Goal: Task Accomplishment & Management: Manage account settings

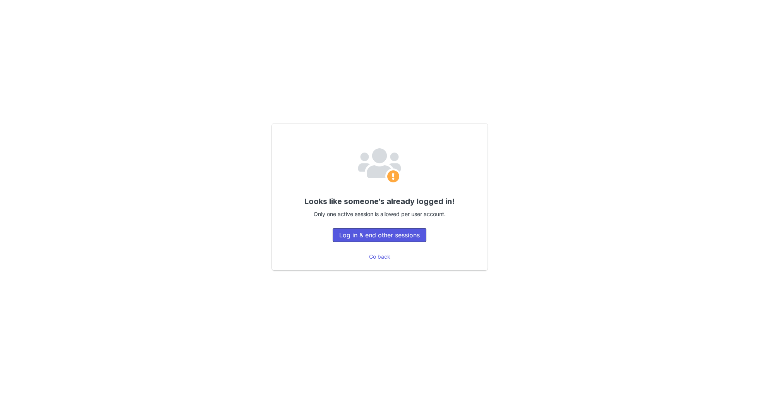
click at [408, 232] on button "Log in & end other sessions" at bounding box center [380, 235] width 94 height 14
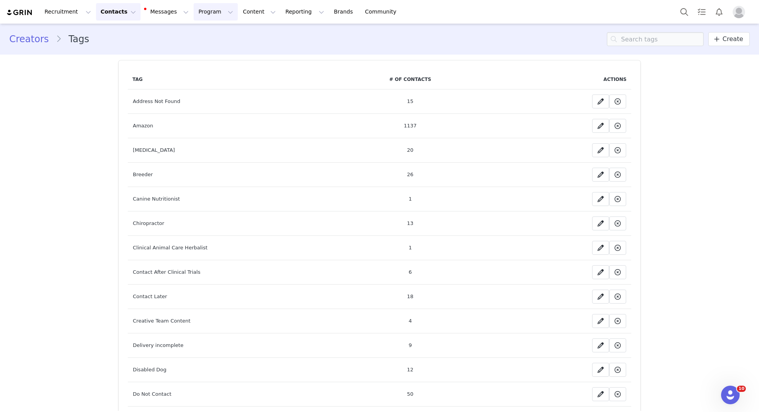
click at [211, 9] on button "Program Program" at bounding box center [216, 11] width 44 height 17
click at [213, 32] on p "Activations" at bounding box center [203, 34] width 30 height 8
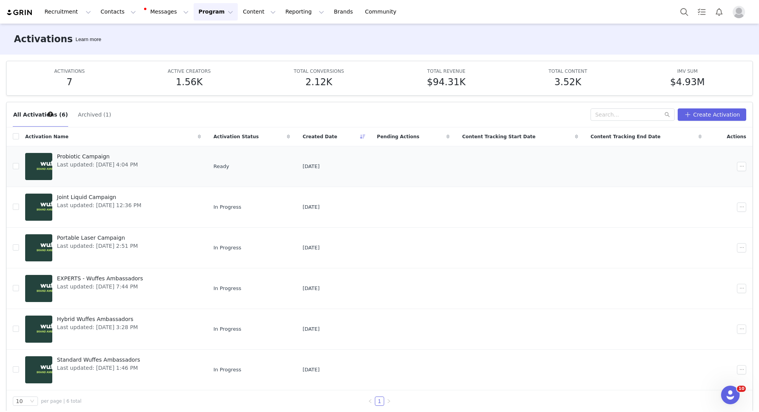
scroll to position [6, 0]
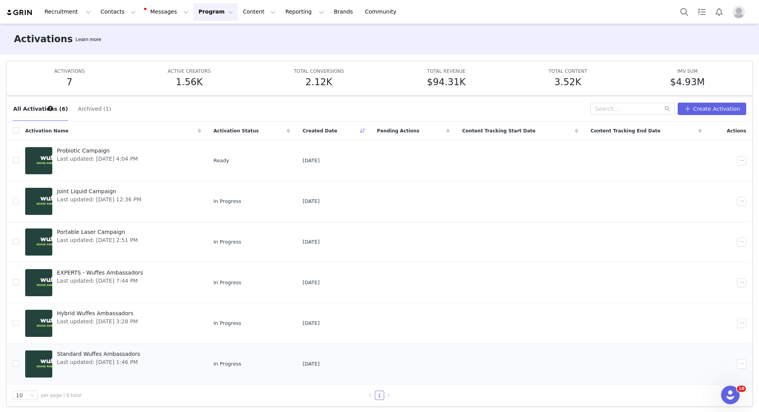
click at [108, 360] on span "Last updated: Apr 1, 2025 1:46 PM" at bounding box center [98, 362] width 83 height 8
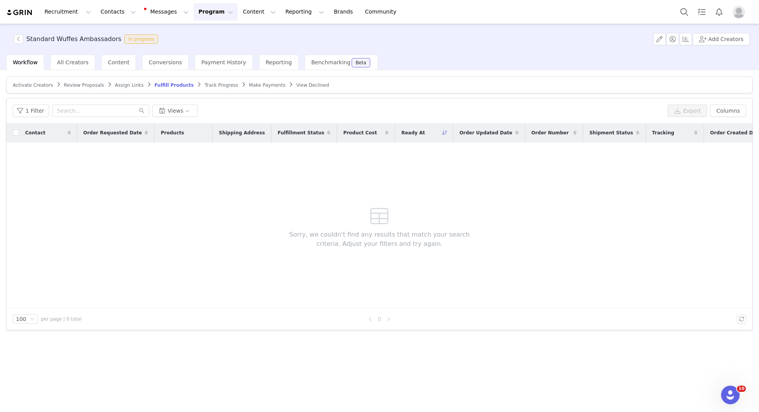
click at [246, 89] on article "Activate Creators Review Proposals Assign Links Fulfill Products Track Progress…" at bounding box center [379, 84] width 746 height 17
click at [257, 87] on div "Make Payments" at bounding box center [267, 85] width 36 height 6
click at [252, 84] on span "Make Payments" at bounding box center [267, 84] width 36 height 5
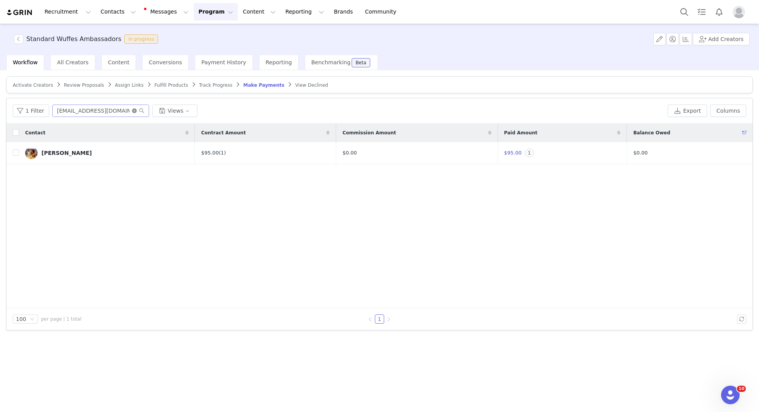
click at [132, 111] on icon "icon: close-circle" at bounding box center [134, 110] width 5 height 5
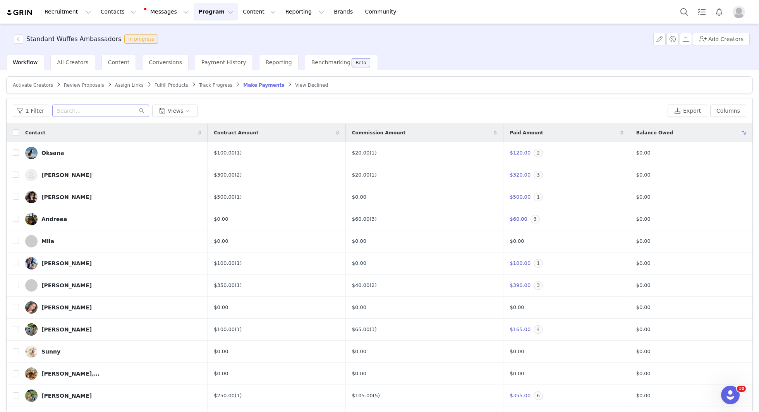
click at [742, 131] on icon at bounding box center [744, 132] width 5 height 5
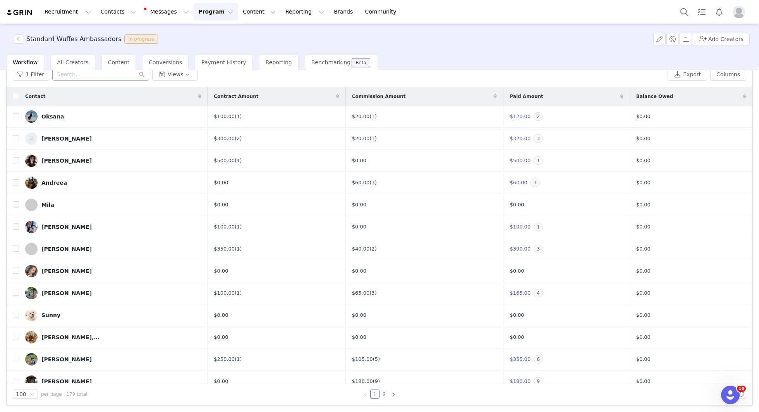
click at [197, 18] on button "Program Program" at bounding box center [216, 11] width 44 height 17
click at [227, 46] on div "Partnerships" at bounding box center [212, 49] width 52 height 8
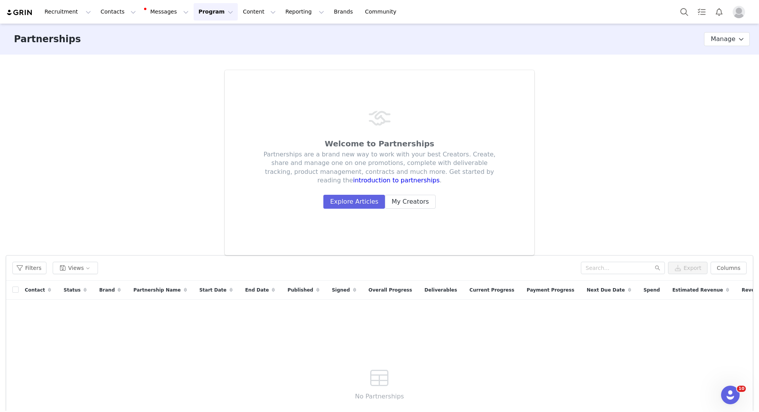
click at [213, 12] on button "Program Program" at bounding box center [216, 11] width 44 height 17
click at [211, 37] on p "Activations" at bounding box center [203, 34] width 30 height 8
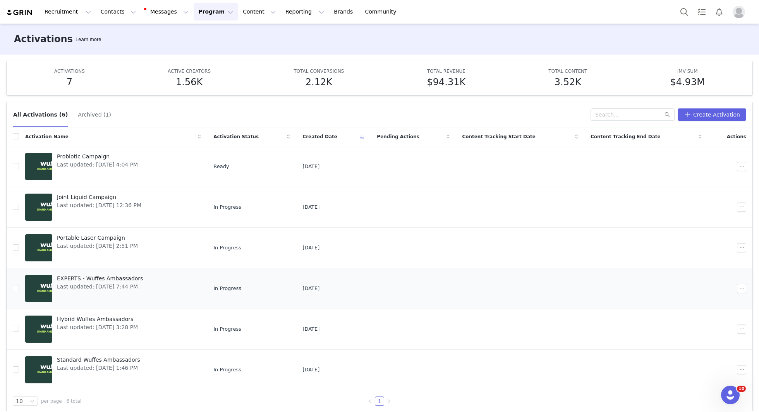
click at [83, 275] on span "EXPERTS - Wuffes Ambassadors" at bounding box center [100, 278] width 86 height 8
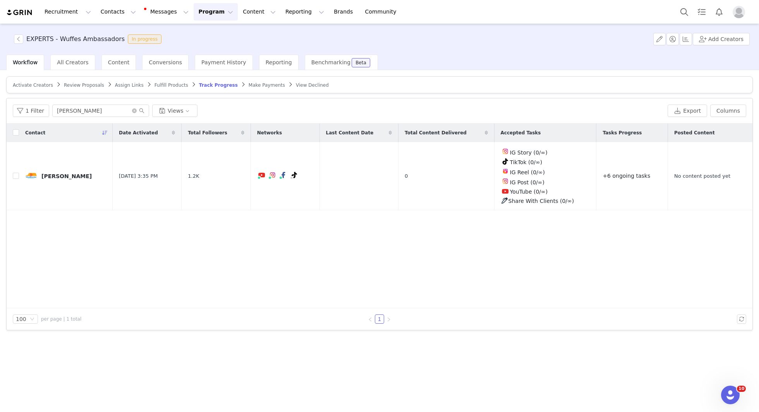
click at [263, 86] on span "Make Payments" at bounding box center [267, 84] width 36 height 5
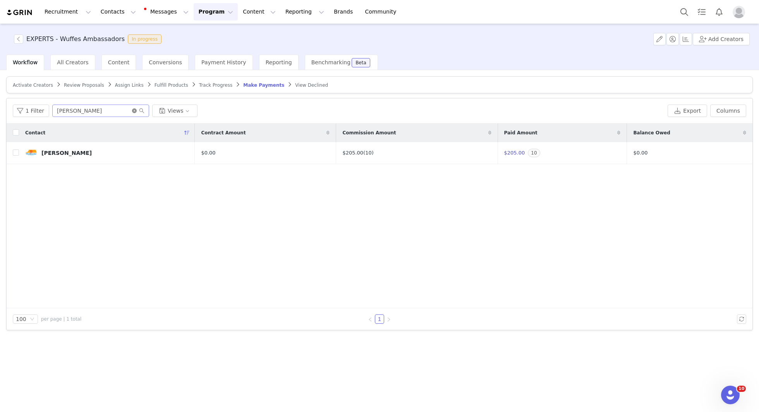
click at [132, 111] on icon "icon: close-circle" at bounding box center [134, 110] width 5 height 5
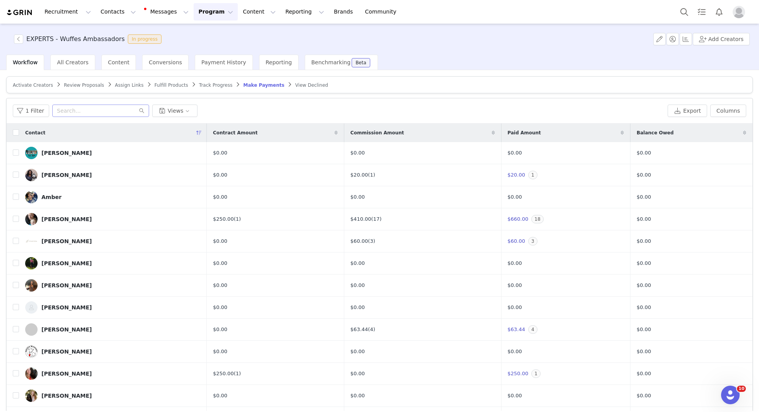
click at [680, 130] on div "Balance Owed" at bounding box center [691, 132] width 122 height 19
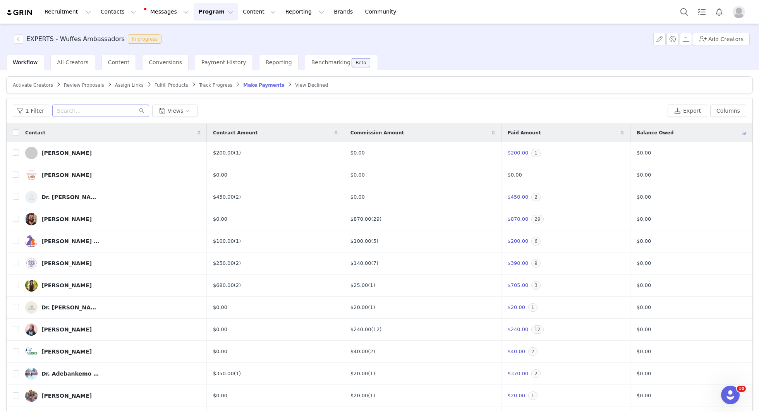
click at [201, 10] on button "Program Program" at bounding box center [216, 11] width 44 height 17
click at [209, 34] on p "Activations" at bounding box center [203, 34] width 30 height 8
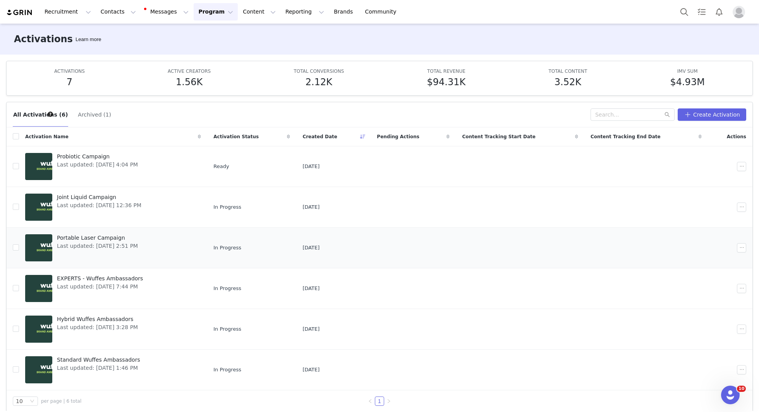
click at [105, 244] on span "Last updated: Jul 1, 2025 2:51 PM" at bounding box center [97, 246] width 81 height 8
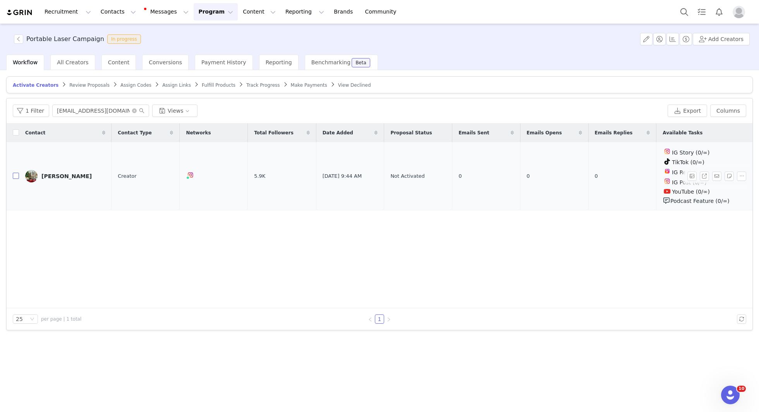
click at [15, 174] on input "checkbox" at bounding box center [16, 176] width 6 height 6
checkbox input "true"
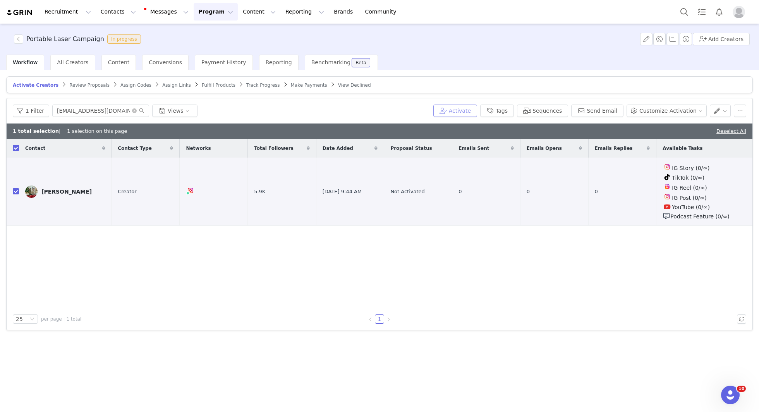
click at [472, 111] on button "Activate" at bounding box center [455, 111] width 44 height 12
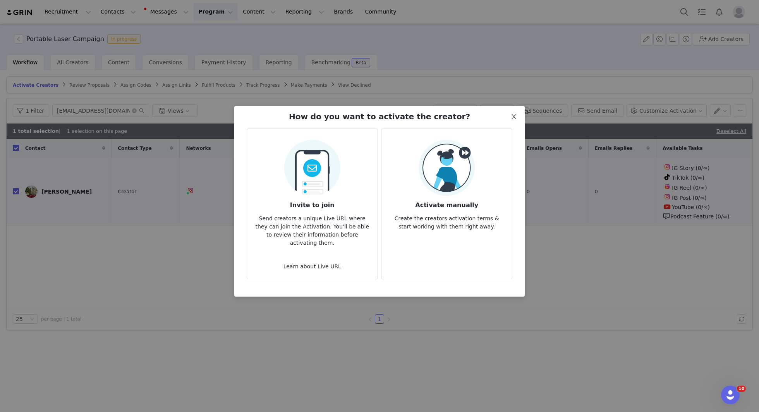
click at [516, 118] on icon "icon: close" at bounding box center [514, 116] width 6 height 6
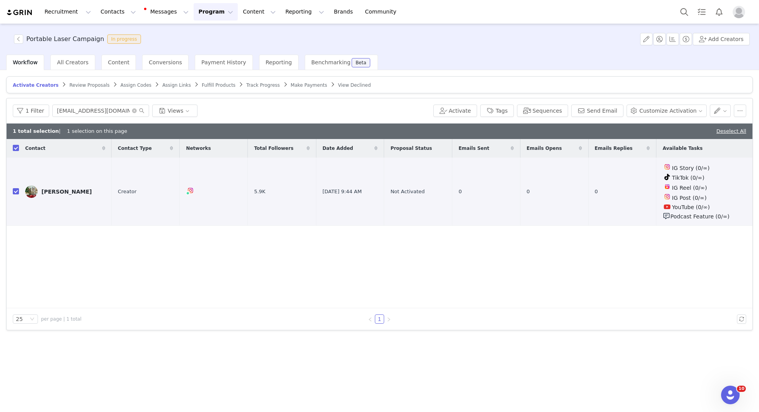
click at [89, 82] on span "Review Proposals" at bounding box center [89, 84] width 40 height 5
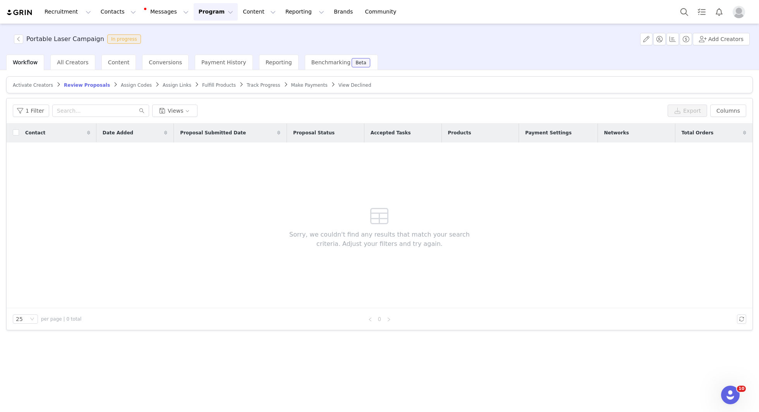
click at [121, 86] on span "Assign Codes" at bounding box center [136, 84] width 31 height 5
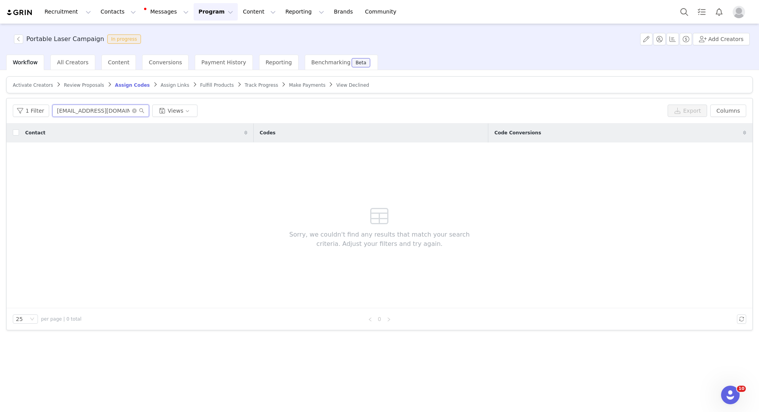
click at [100, 110] on input "opalandhallow@gmail.com" at bounding box center [100, 111] width 97 height 12
click at [23, 114] on button "1 Filter" at bounding box center [31, 111] width 36 height 12
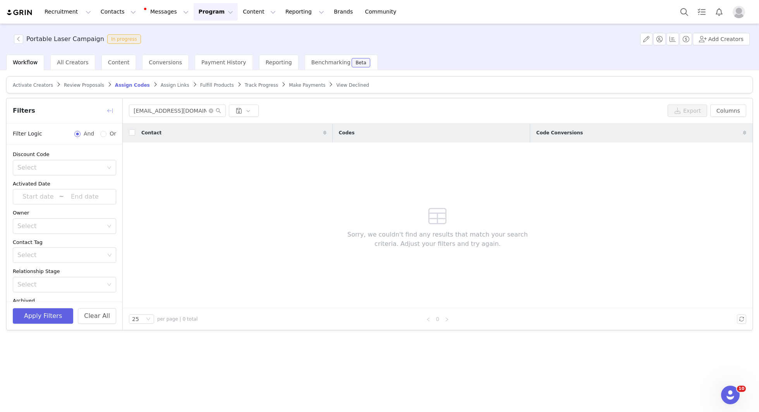
click at [112, 106] on button "button" at bounding box center [110, 111] width 12 height 12
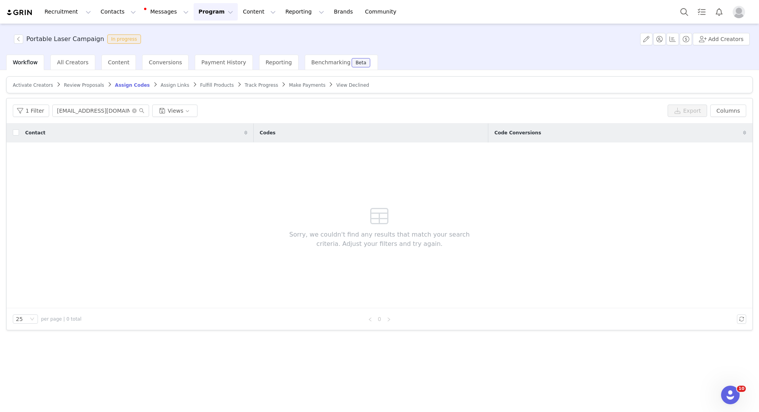
click at [66, 87] on div "Review Proposals" at bounding box center [84, 85] width 40 height 6
click at [30, 88] on article "Activate Creators Review Proposals Assign Codes Assign Links Fulfill Products T…" at bounding box center [379, 84] width 746 height 17
click at [41, 84] on span "Activate Creators" at bounding box center [33, 84] width 40 height 5
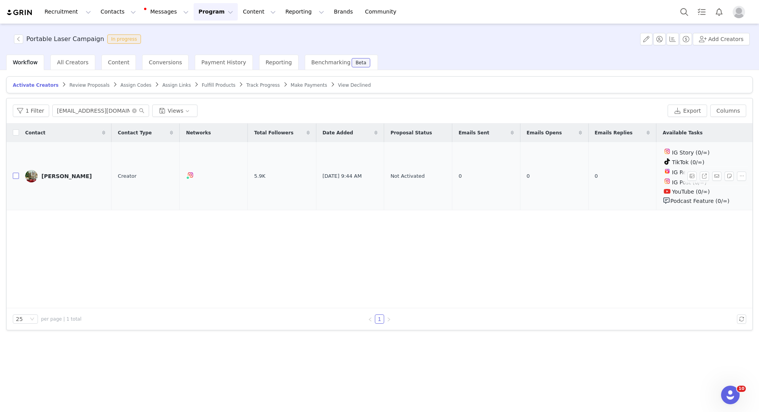
click at [17, 172] on label at bounding box center [16, 176] width 6 height 8
click at [17, 173] on input "checkbox" at bounding box center [16, 176] width 6 height 6
checkbox input "true"
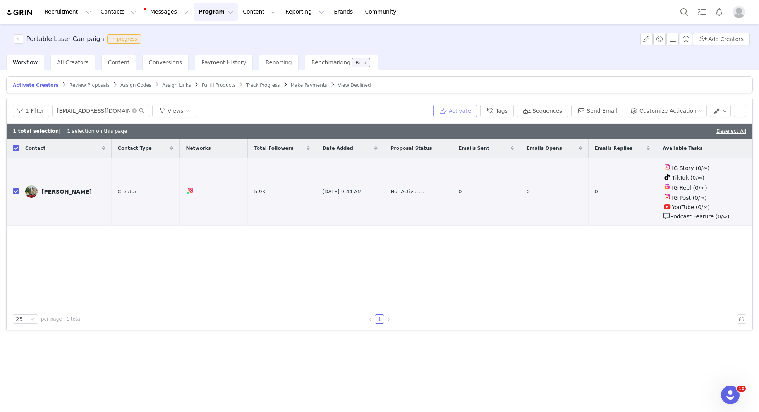
click at [467, 110] on button "Activate" at bounding box center [455, 111] width 44 height 12
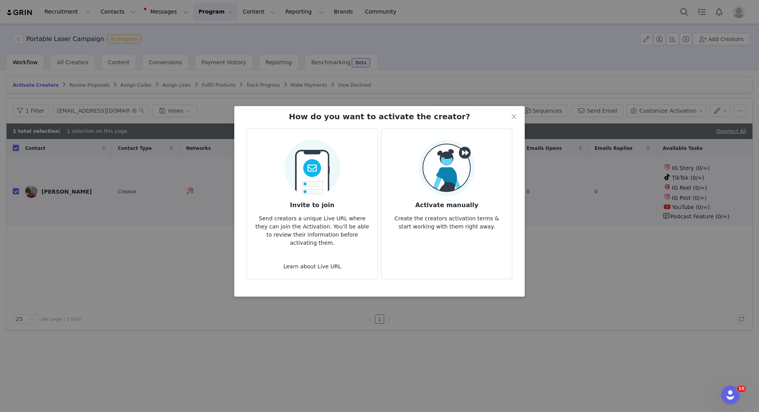
click at [426, 221] on p "Create the creators activation terms & start working with them right away." at bounding box center [447, 220] width 118 height 21
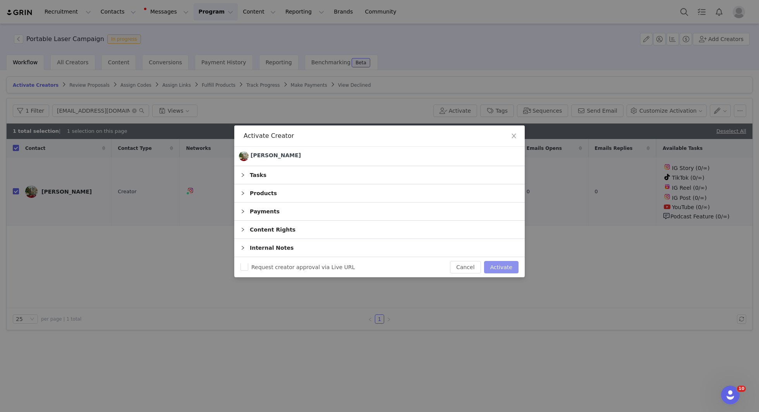
click at [502, 267] on button "Activate" at bounding box center [501, 267] width 34 height 12
checkbox input "false"
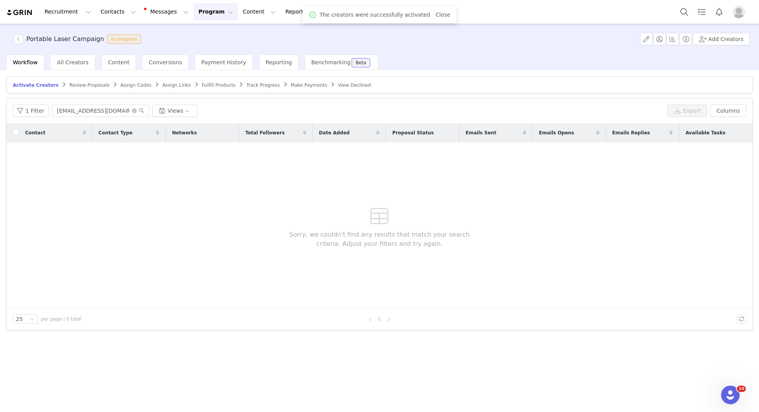
click at [120, 86] on span "Assign Codes" at bounding box center [135, 84] width 31 height 5
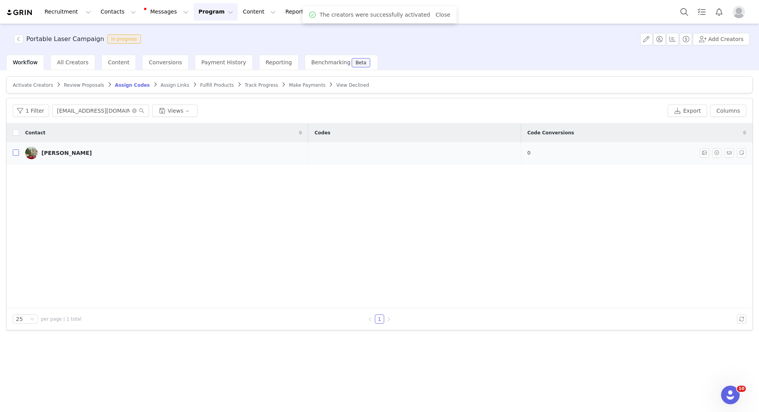
click at [17, 151] on input "checkbox" at bounding box center [16, 152] width 6 height 6
checkbox input "true"
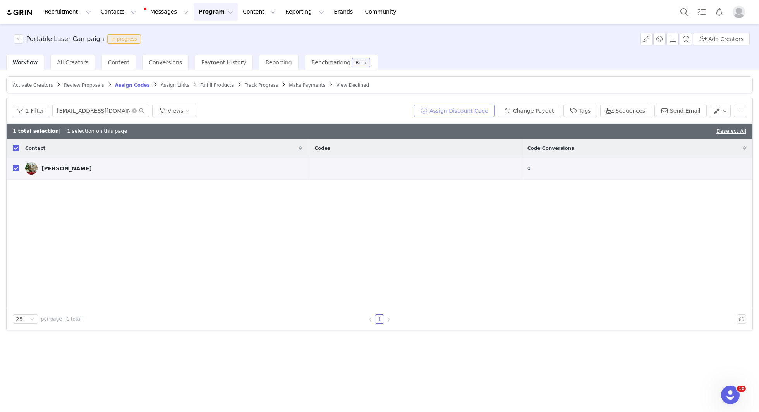
drag, startPoint x: 484, startPoint y: 108, endPoint x: 496, endPoint y: 60, distance: 49.5
click at [496, 60] on div "Portable Laser Campaign In progress Add Creators Workflow All Creators Content …" at bounding box center [379, 217] width 759 height 387
click at [471, 105] on button "Assign Discount Code" at bounding box center [454, 111] width 81 height 12
type input "OPALESCENT"
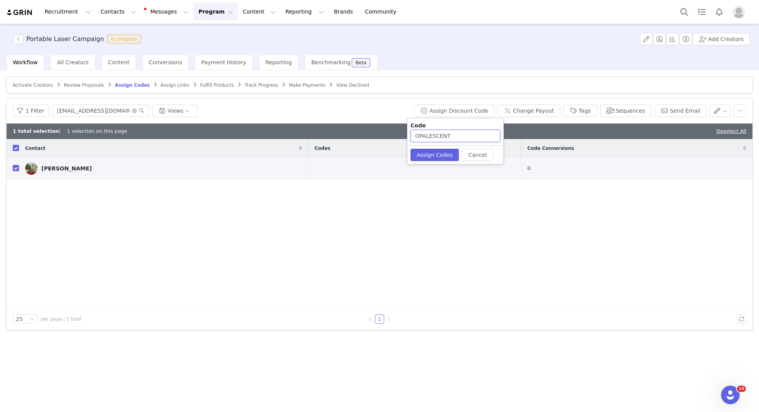
click at [453, 134] on input "OPALESCENT" at bounding box center [455, 136] width 90 height 12
paste input "KRYSTAL10"
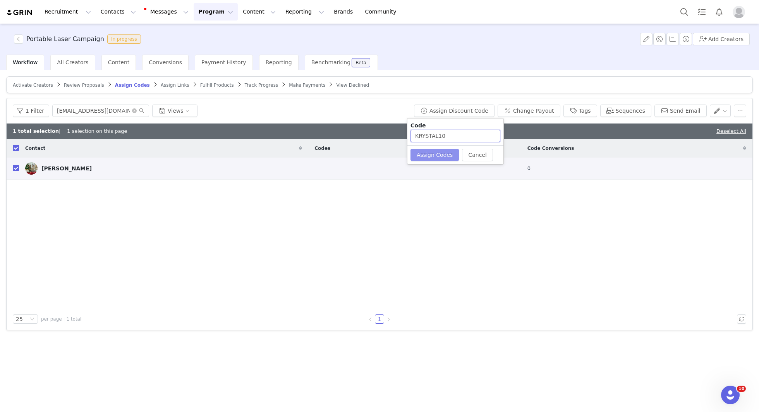
type input "KRYSTAL10"
click at [436, 156] on button "Assign Codes" at bounding box center [434, 155] width 48 height 12
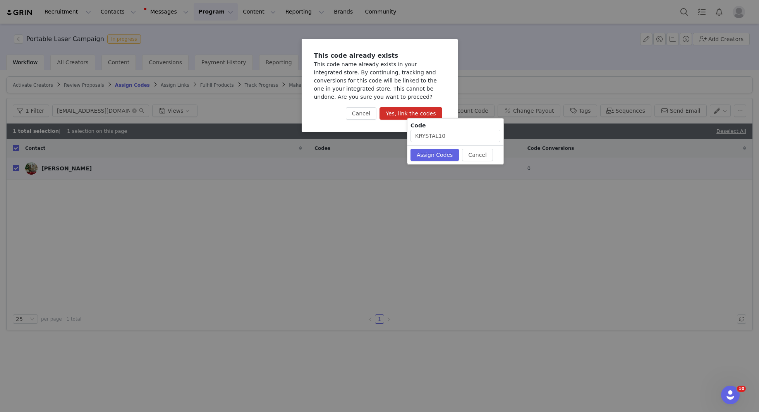
click at [409, 112] on button "Yes, link the codes" at bounding box center [410, 113] width 62 height 12
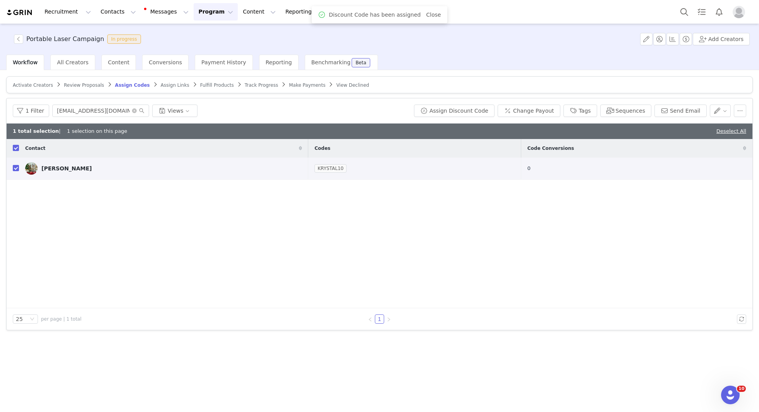
click at [160, 89] on article "Activate Creators Review Proposals Assign Codes Assign Links Fulfill Products T…" at bounding box center [379, 84] width 746 height 17
click at [163, 84] on span "Assign Links" at bounding box center [175, 84] width 29 height 5
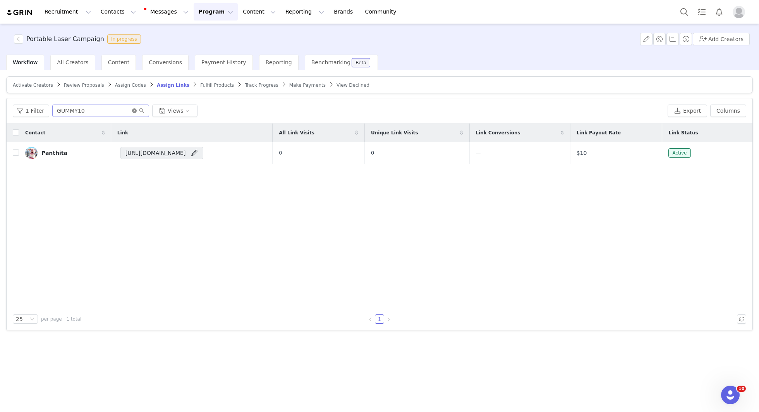
click at [132, 109] on icon "icon: close-circle" at bounding box center [134, 110] width 5 height 5
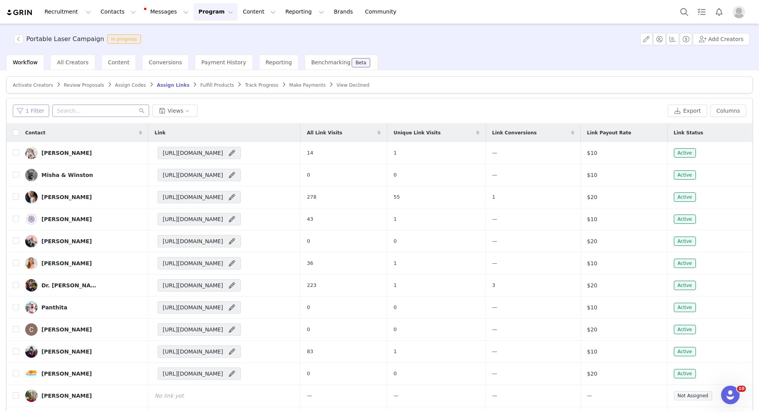
click at [41, 111] on button "1 Filter" at bounding box center [31, 111] width 36 height 12
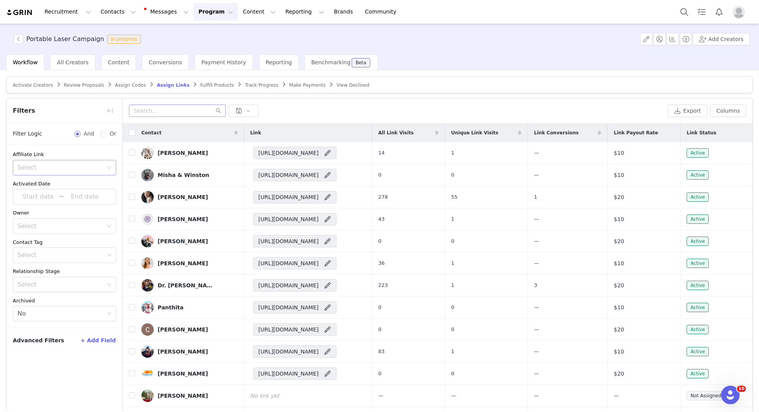
click at [44, 169] on div "Select" at bounding box center [60, 168] width 86 height 8
click at [44, 197] on li "Has no affiliate links" at bounding box center [64, 196] width 103 height 12
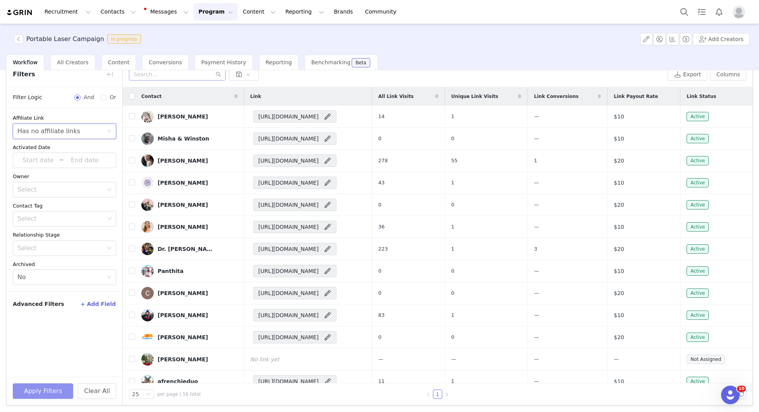
click at [40, 390] on button "Apply Filters" at bounding box center [43, 390] width 60 height 15
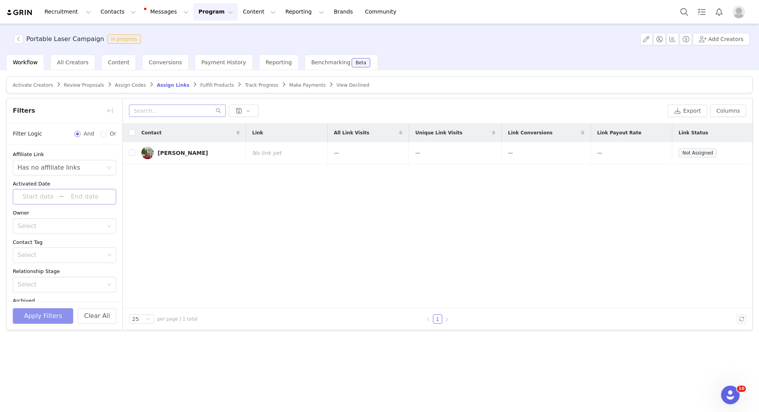
scroll to position [0, 0]
click at [113, 105] on button "button" at bounding box center [110, 111] width 12 height 12
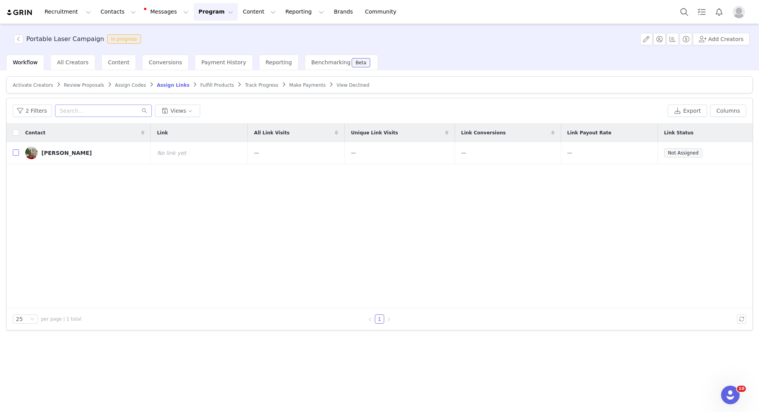
click at [16, 151] on input "checkbox" at bounding box center [16, 152] width 6 height 6
checkbox input "true"
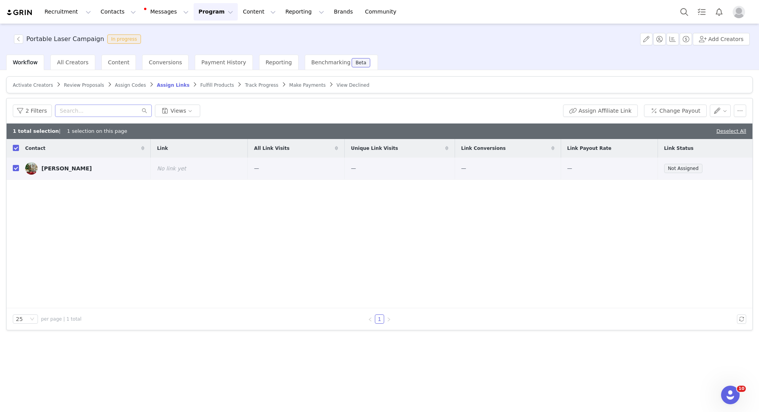
click at [617, 103] on div "2 Filters Views Assign Affiliate Link Change Payout" at bounding box center [380, 110] width 746 height 25
click at [605, 111] on button "Assign Affiliate Link" at bounding box center [600, 111] width 75 height 12
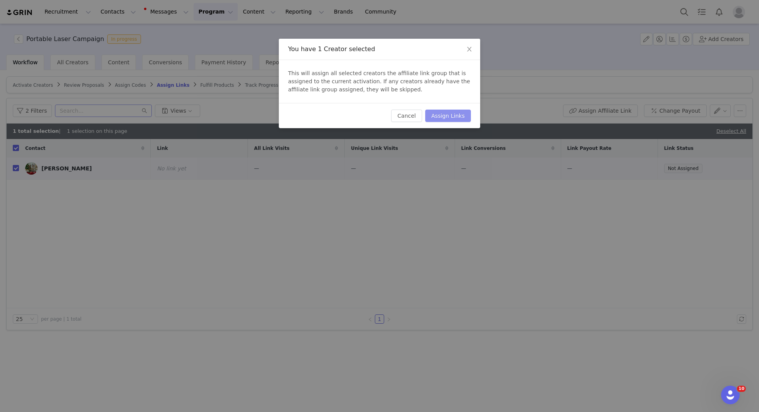
click at [439, 116] on button "Assign Links" at bounding box center [448, 116] width 46 height 12
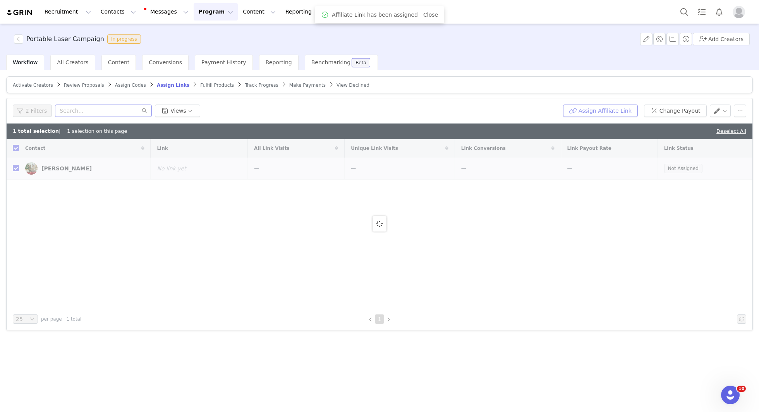
checkbox input "false"
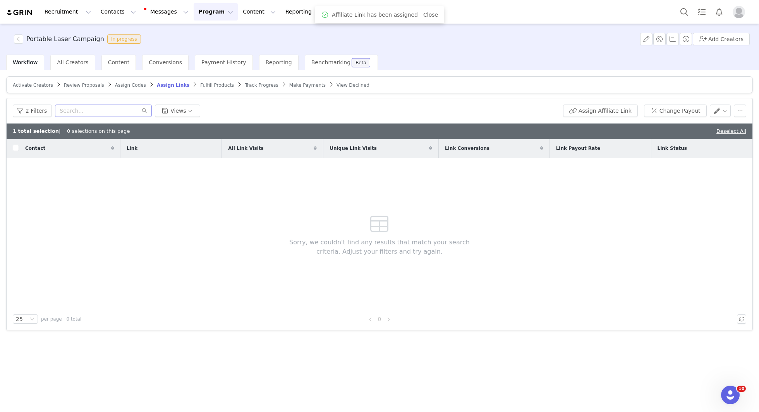
click at [206, 83] on span "Fulfill Products" at bounding box center [217, 84] width 34 height 5
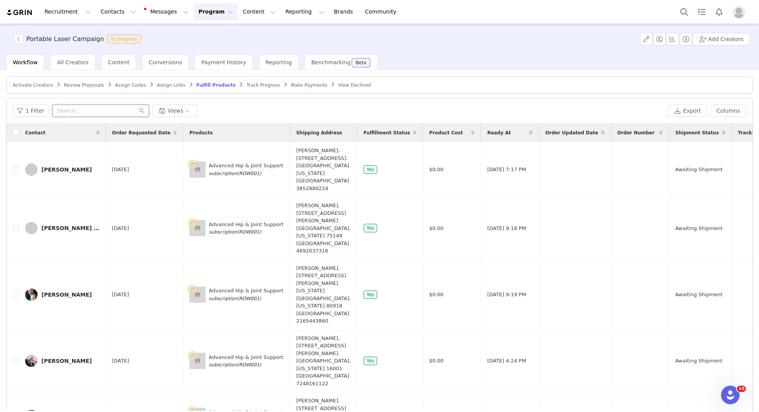
click at [91, 106] on input "text" at bounding box center [100, 111] width 97 height 12
type input "k"
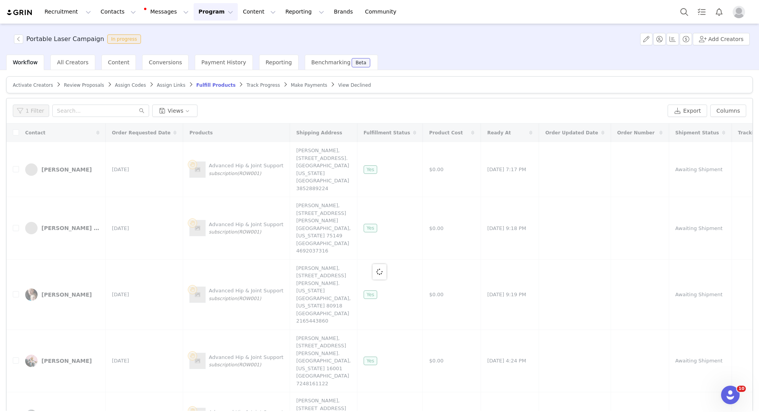
click at [150, 85] on span "Activate Creators Review Proposals Assign Codes Assign Links Fulfill Products T…" at bounding box center [191, 85] width 361 height 6
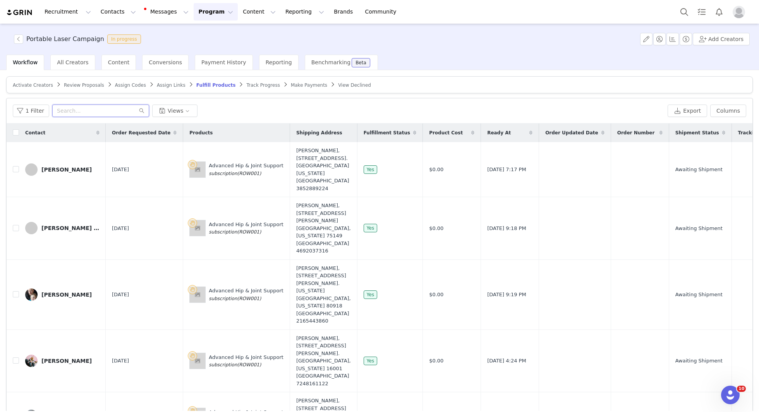
click at [91, 106] on input "text" at bounding box center [100, 111] width 97 height 12
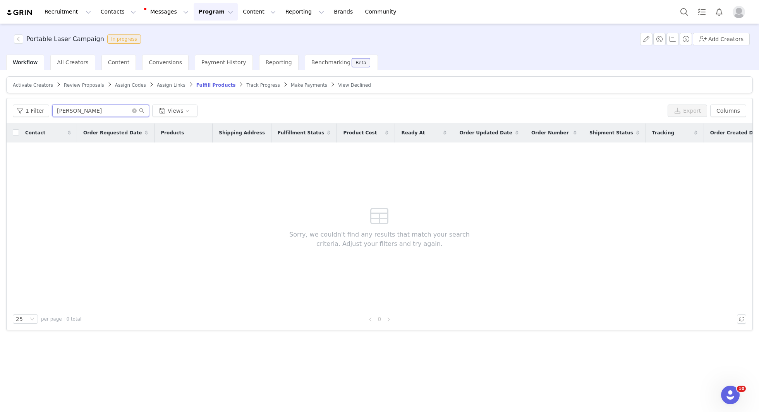
type input "krystal"
click at [157, 86] on span "Assign Links" at bounding box center [171, 84] width 29 height 5
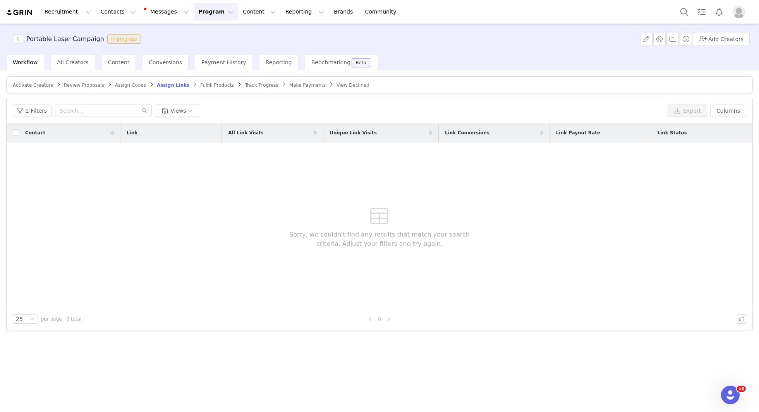
click at [200, 83] on span "Fulfill Products" at bounding box center [217, 84] width 34 height 5
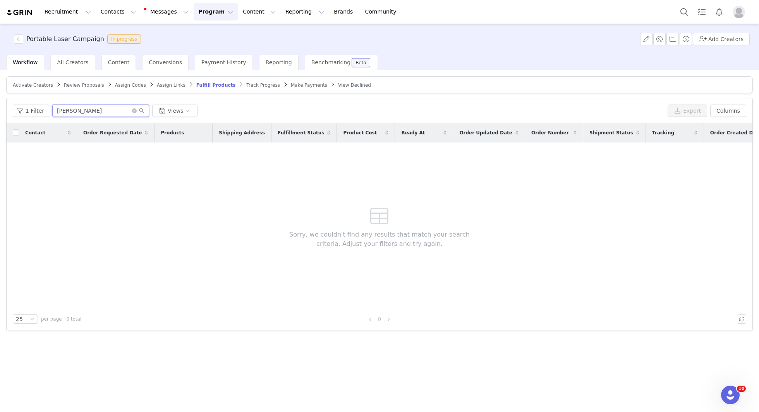
click at [105, 111] on input "krystal" at bounding box center [100, 111] width 97 height 12
click at [10, 111] on div "1 Filter krystal Views Export Columns" at bounding box center [380, 110] width 746 height 25
click at [20, 111] on button "1 Filter" at bounding box center [31, 111] width 36 height 12
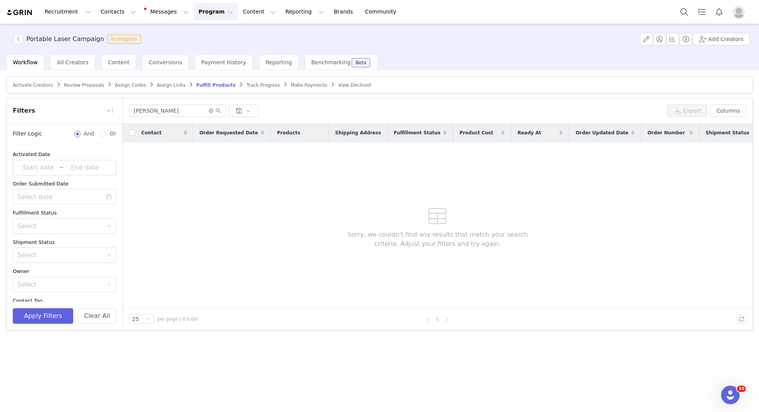
click at [60, 234] on div "Activated Date ~ Order Submitted Date Fulfillment Status Select Shipment Status…" at bounding box center [65, 250] width 116 height 213
click at [60, 233] on div "Select" at bounding box center [64, 225] width 103 height 15
click at [58, 257] on li "Unfulfilled" at bounding box center [64, 255] width 103 height 12
click at [21, 334] on div "Activate Creators Review Proposals Assign Codes Assign Links Fulfill Products T…" at bounding box center [379, 240] width 759 height 341
click at [26, 319] on button "Apply Filters" at bounding box center [43, 315] width 60 height 15
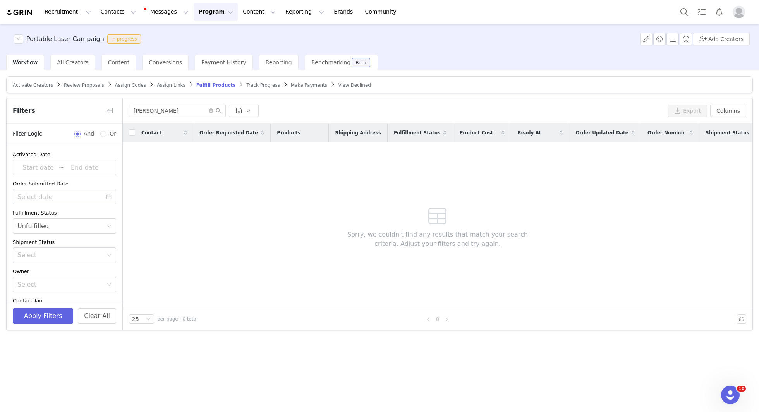
click at [163, 234] on div "Contact Order Requested Date Products Shipping Address Fulfillment Status Produ…" at bounding box center [437, 215] width 629 height 185
click at [161, 87] on span "Assign Links" at bounding box center [171, 84] width 29 height 5
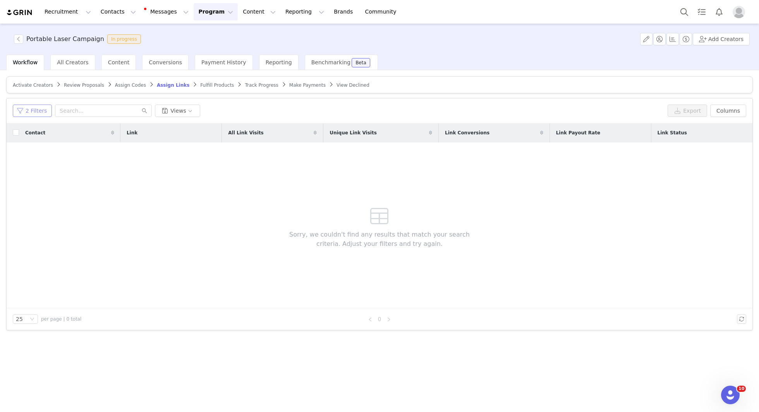
click at [22, 110] on button "2 Filters" at bounding box center [32, 111] width 39 height 12
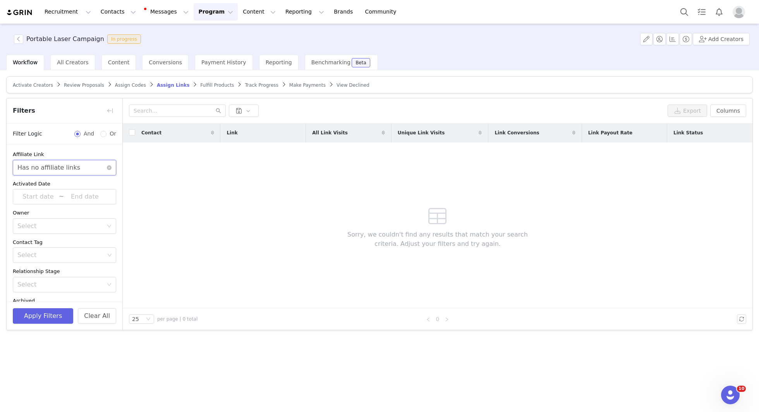
click at [75, 164] on div "Select Has no affiliate links" at bounding box center [61, 167] width 89 height 15
click at [67, 188] on li "Has affiliate links" at bounding box center [64, 184] width 103 height 12
click at [62, 305] on div "Apply Filters Clear All" at bounding box center [65, 316] width 116 height 28
click at [62, 317] on button "Apply Filters" at bounding box center [43, 315] width 60 height 15
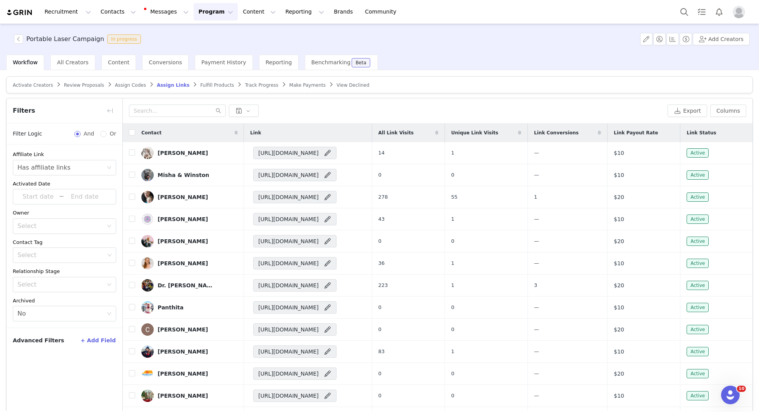
click at [181, 117] on div "Export Columns" at bounding box center [437, 110] width 629 height 25
click at [174, 111] on input "text" at bounding box center [177, 111] width 97 height 12
paste input "KRYSTAL10"
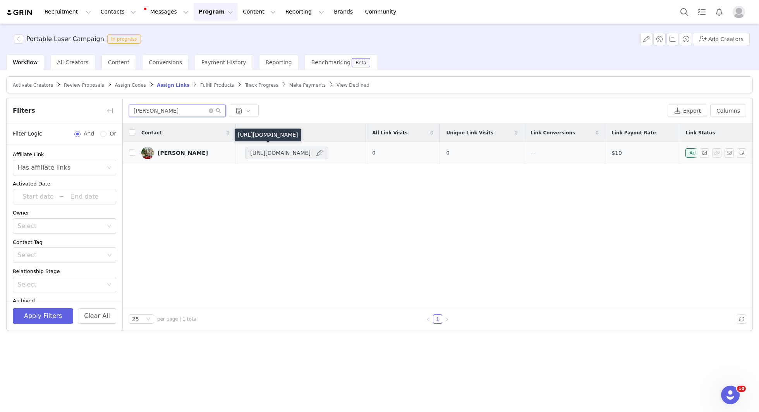
type input "KRYSTAL"
click at [310, 153] on span "https://glnk.io/oqwz9/opalandhallow" at bounding box center [280, 153] width 60 height 8
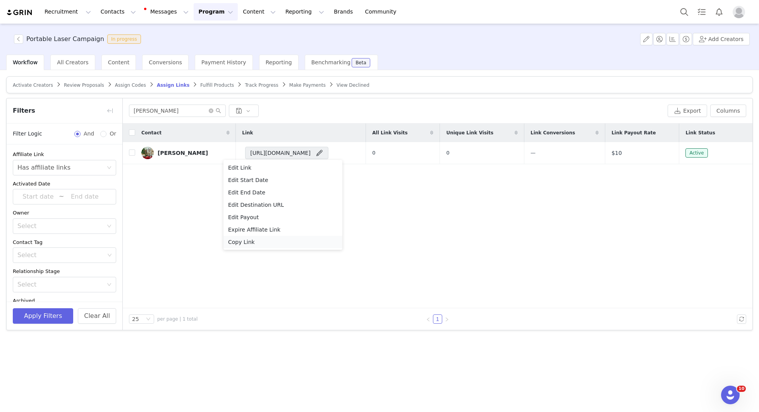
click at [251, 245] on span "Copy Link" at bounding box center [241, 242] width 27 height 9
copy tr "— $10"
drag, startPoint x: 637, startPoint y: 155, endPoint x: 603, endPoint y: 155, distance: 34.1
click at [603, 155] on tr "Krystal Lasley https://glnk.io/oqwz9/opalandhallow 0 0 — $10 Active" at bounding box center [437, 153] width 629 height 22
